Goal: Task Accomplishment & Management: Manage account settings

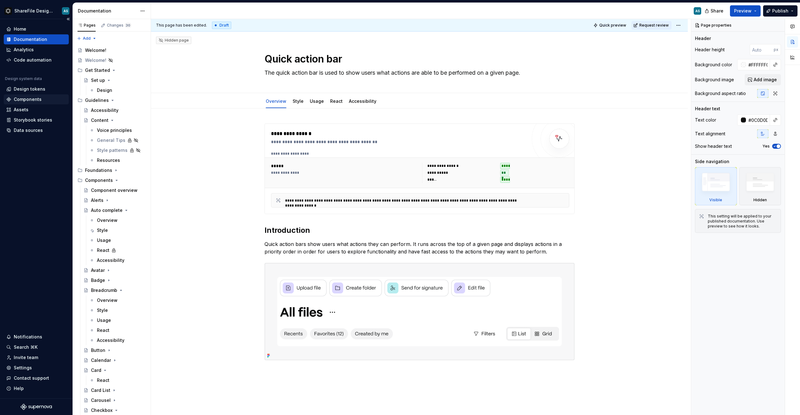
click at [30, 100] on div "Components" at bounding box center [28, 99] width 28 height 6
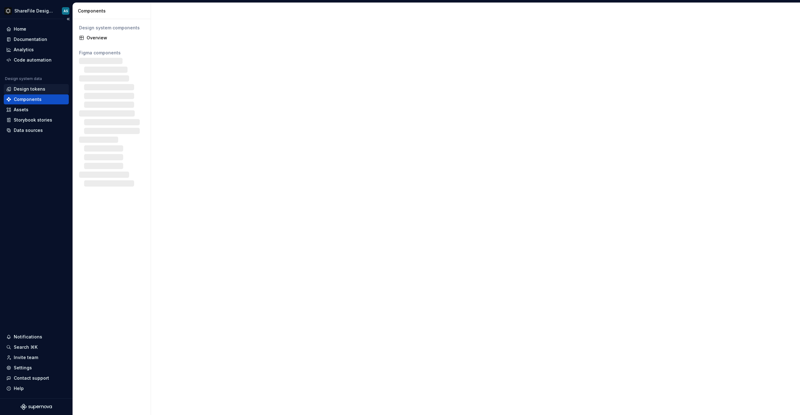
click at [34, 89] on div "Design tokens" at bounding box center [30, 89] width 32 height 6
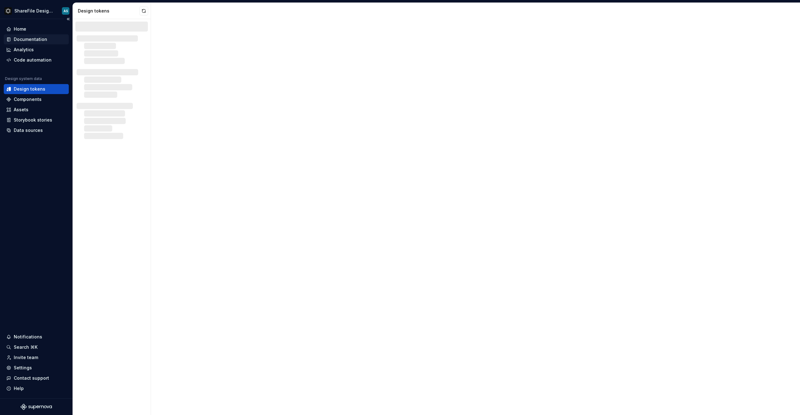
click at [35, 41] on div "Documentation" at bounding box center [30, 39] width 33 height 6
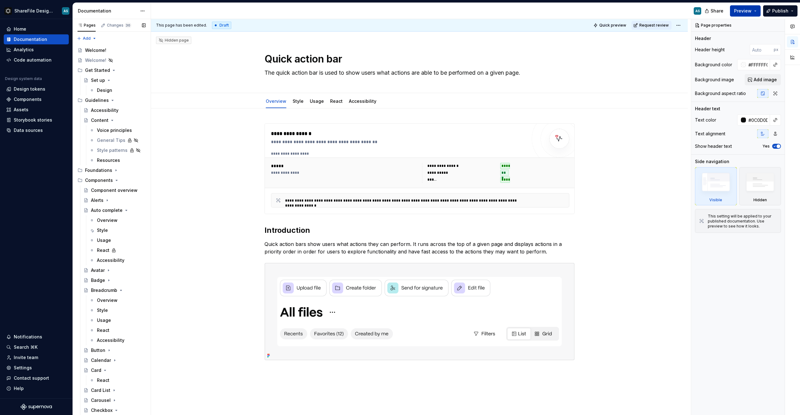
click at [756, 8] on button "Preview" at bounding box center [745, 10] width 31 height 11
click at [772, 13] on button "Publish" at bounding box center [781, 10] width 34 height 11
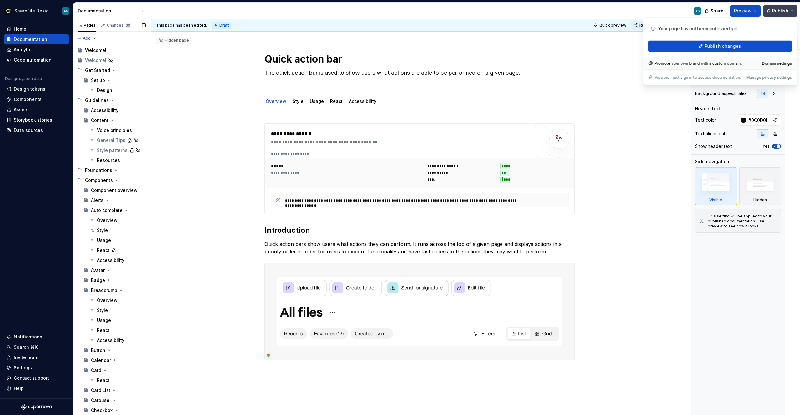
click at [793, 9] on button "Publish" at bounding box center [781, 10] width 34 height 11
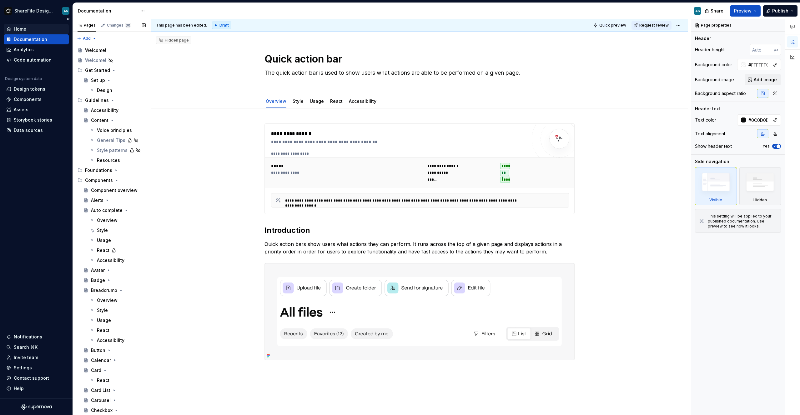
click at [25, 29] on div "Home" at bounding box center [20, 29] width 13 height 6
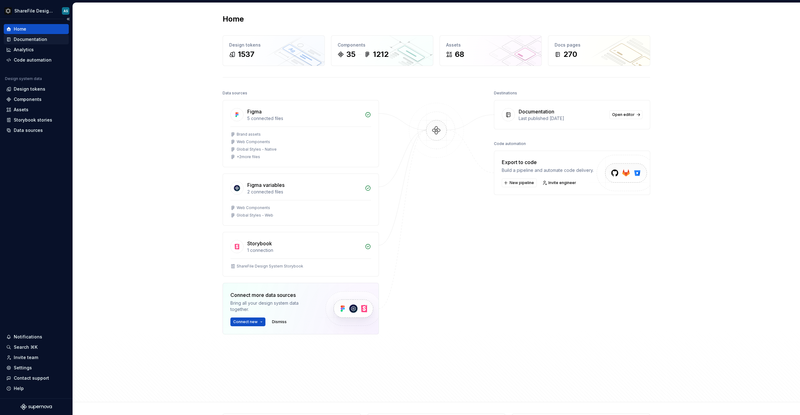
click at [33, 41] on div "Documentation" at bounding box center [30, 39] width 33 height 6
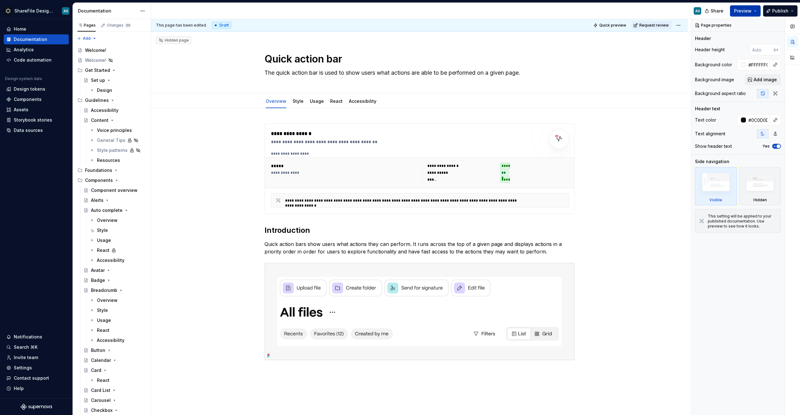
click at [751, 10] on span "Preview" at bounding box center [743, 11] width 18 height 6
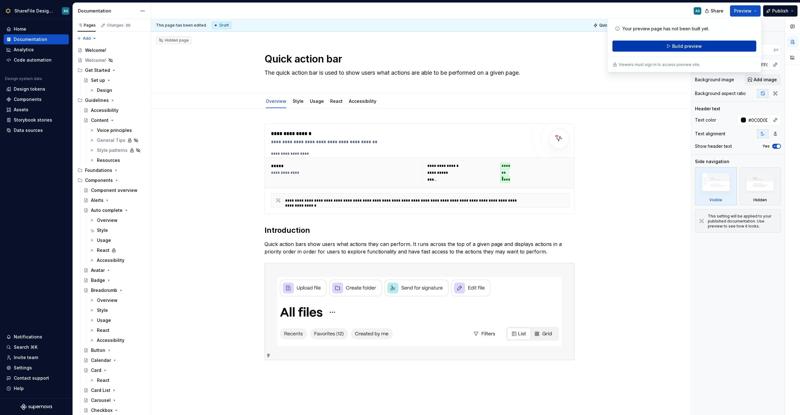
click at [710, 46] on button "Build preview" at bounding box center [685, 46] width 144 height 11
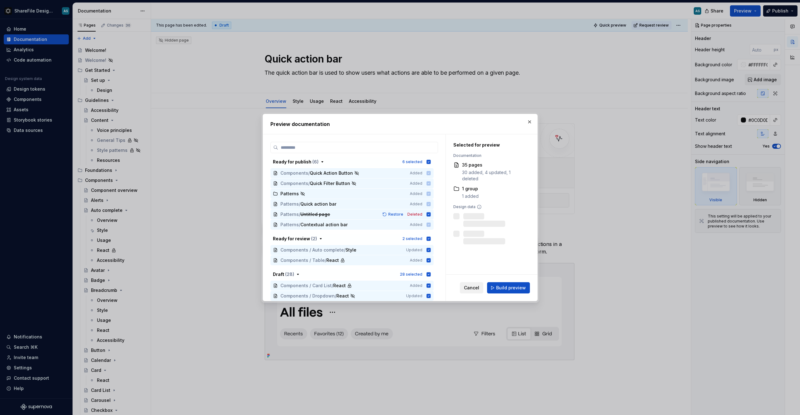
click at [475, 288] on span "Cancel" at bounding box center [471, 288] width 15 height 6
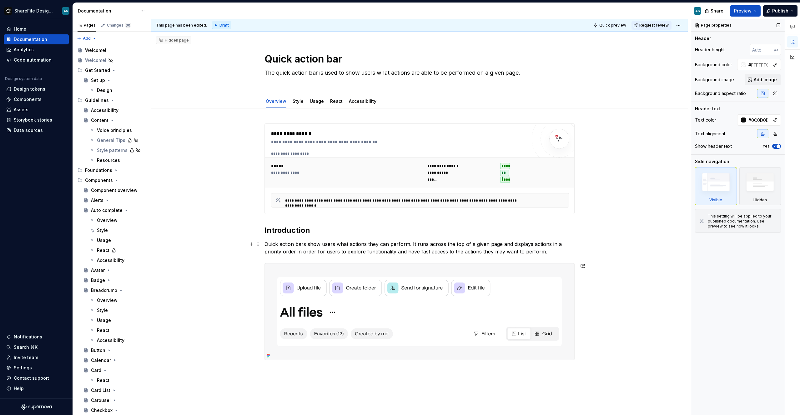
type textarea "*"
click at [779, 11] on span "Publish" at bounding box center [781, 11] width 16 height 6
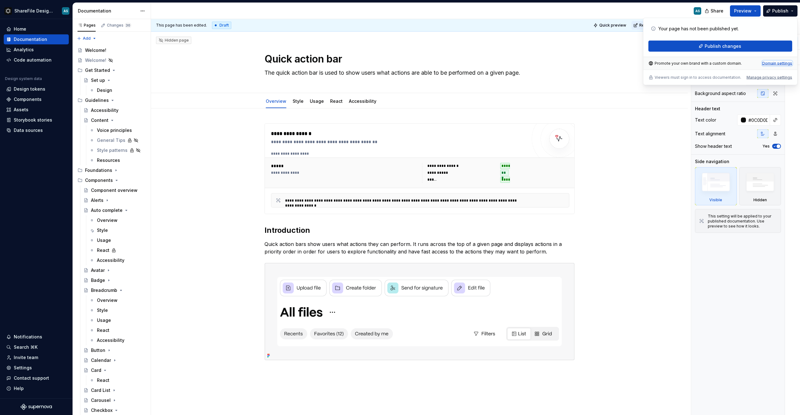
click at [775, 64] on div "Domain settings" at bounding box center [778, 63] width 30 height 5
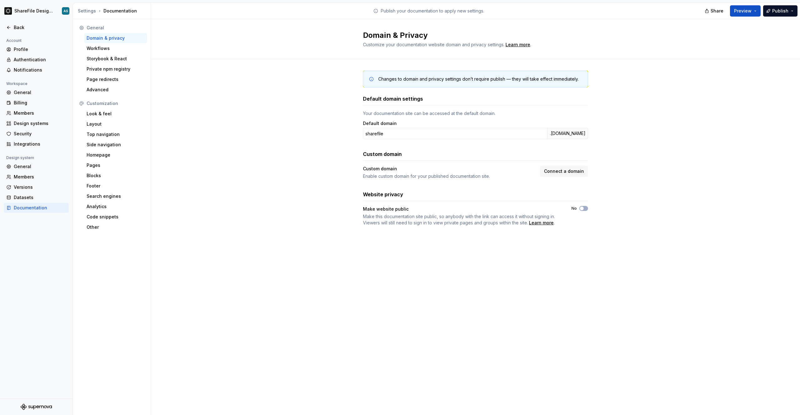
click at [667, 138] on div "Changes to domain and privacy settings don’t require publish — they will take e…" at bounding box center [475, 154] width 649 height 191
